Goal: Information Seeking & Learning: Understand process/instructions

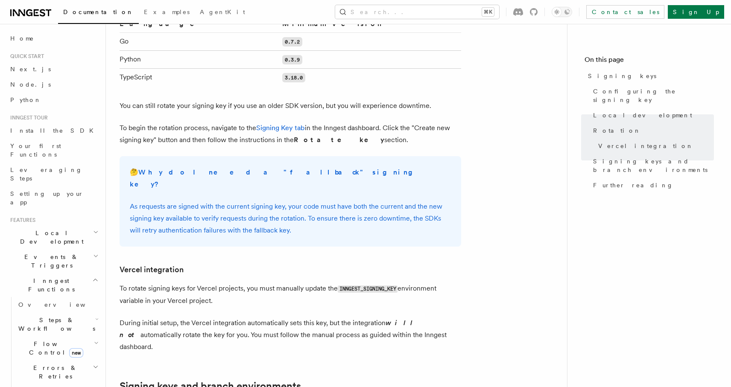
scroll to position [657, 0]
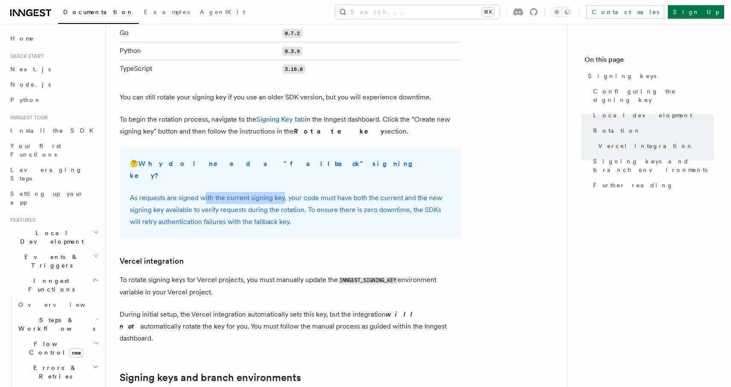
drag, startPoint x: 205, startPoint y: 175, endPoint x: 284, endPoint y: 175, distance: 79.0
click at [284, 192] on p "As requests are signed with the current signing key, your code must have both t…" at bounding box center [290, 210] width 321 height 36
click at [312, 192] on p "As requests are signed with the current signing key, your code must have both t…" at bounding box center [290, 210] width 321 height 36
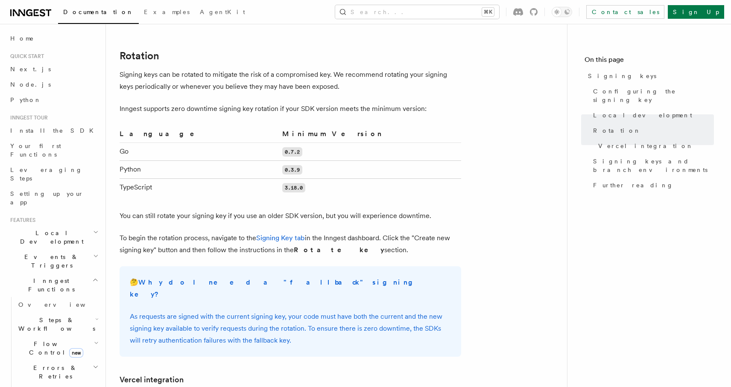
scroll to position [537, 0]
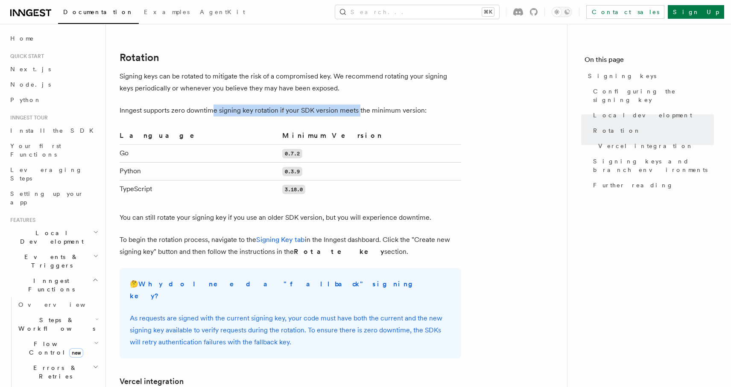
drag, startPoint x: 214, startPoint y: 98, endPoint x: 359, endPoint y: 100, distance: 145.1
click at [359, 105] on p "Inngest supports zero downtime signing key rotation if your SDK version meets t…" at bounding box center [290, 111] width 341 height 12
click at [371, 105] on p "Inngest supports zero downtime signing key rotation if your SDK version meets t…" at bounding box center [290, 111] width 341 height 12
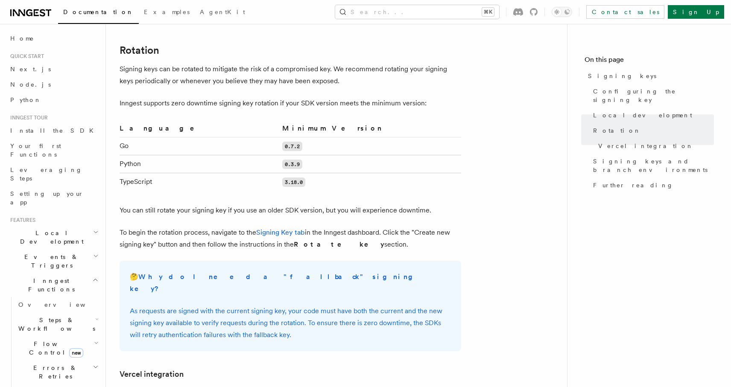
scroll to position [552, 0]
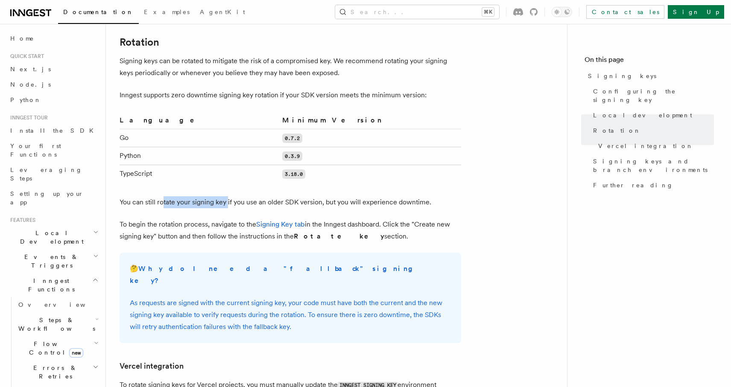
drag, startPoint x: 162, startPoint y: 190, endPoint x: 226, endPoint y: 187, distance: 64.1
click at [226, 196] on p "You can still rotate your signing key if you use an older SDK version, but you …" at bounding box center [290, 202] width 341 height 12
click at [258, 196] on p "You can still rotate your signing key if you use an older SDK version, but you …" at bounding box center [290, 202] width 341 height 12
drag, startPoint x: 151, startPoint y: 191, endPoint x: 229, endPoint y: 192, distance: 77.7
click at [229, 196] on p "You can still rotate your signing key if you use an older SDK version, but you …" at bounding box center [290, 202] width 341 height 12
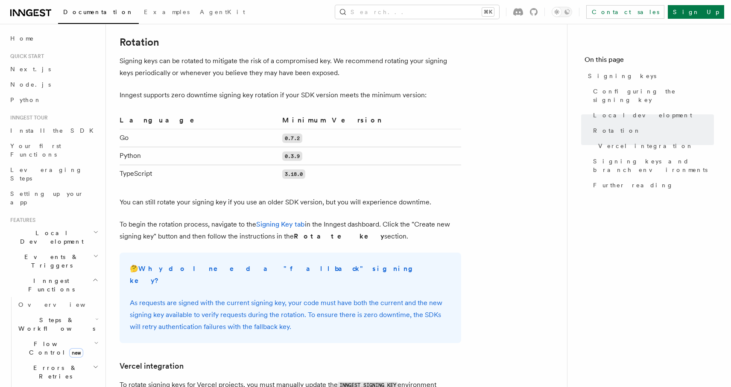
drag, startPoint x: 173, startPoint y: 193, endPoint x: 263, endPoint y: 194, distance: 90.1
click at [263, 196] on p "You can still rotate your signing key if you use an older SDK version, but you …" at bounding box center [290, 202] width 341 height 12
drag, startPoint x: 180, startPoint y: 190, endPoint x: 264, endPoint y: 190, distance: 83.7
click at [264, 196] on p "You can still rotate your signing key if you use an older SDK version, but you …" at bounding box center [290, 202] width 341 height 12
click at [299, 196] on p "You can still rotate your signing key if you use an older SDK version, but you …" at bounding box center [290, 202] width 341 height 12
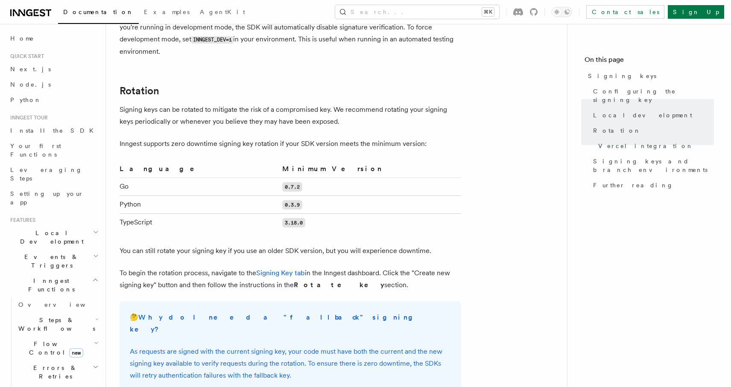
scroll to position [524, 0]
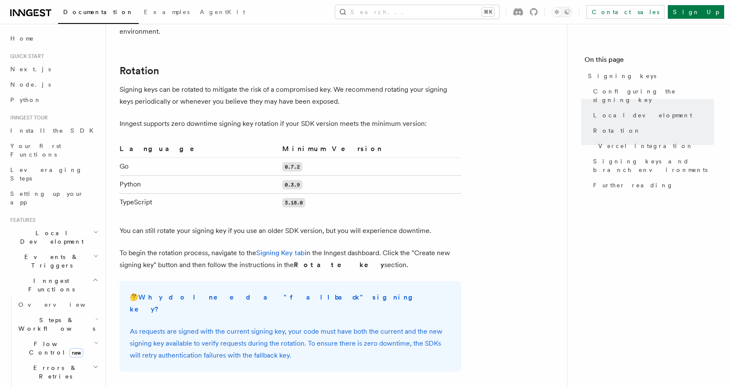
click at [414, 98] on article "Platform Deployment Signing keys Inngest uses signing keys to secure communicat…" at bounding box center [337, 157] width 434 height 1287
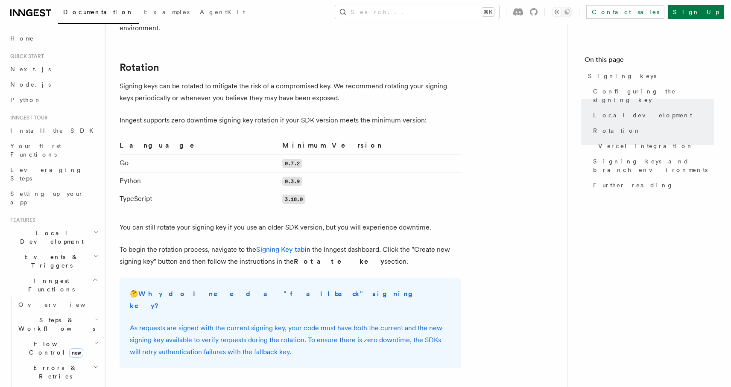
scroll to position [528, 0]
